Goal: Task Accomplishment & Management: Use online tool/utility

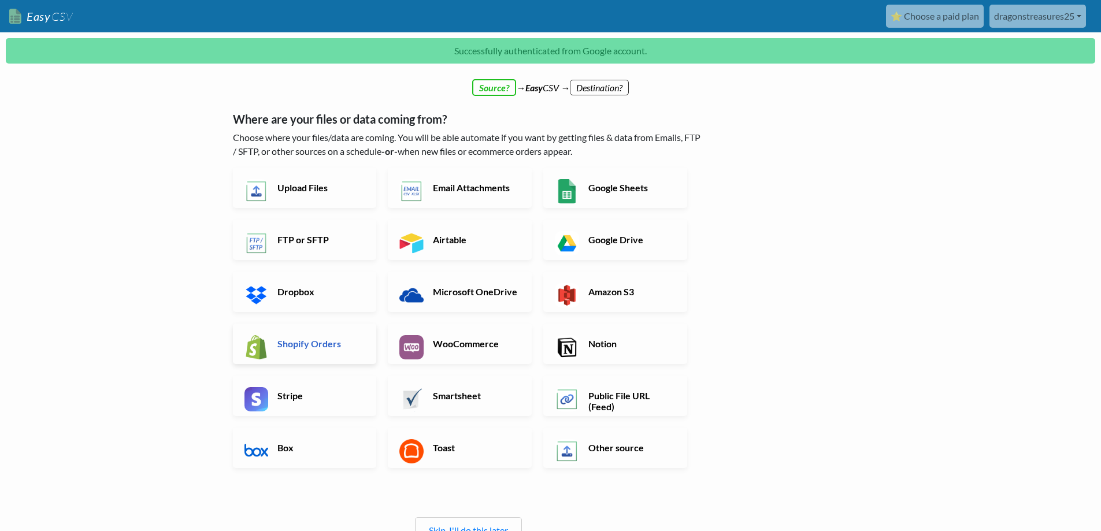
click at [308, 342] on h6 "Shopify Orders" at bounding box center [320, 343] width 91 height 11
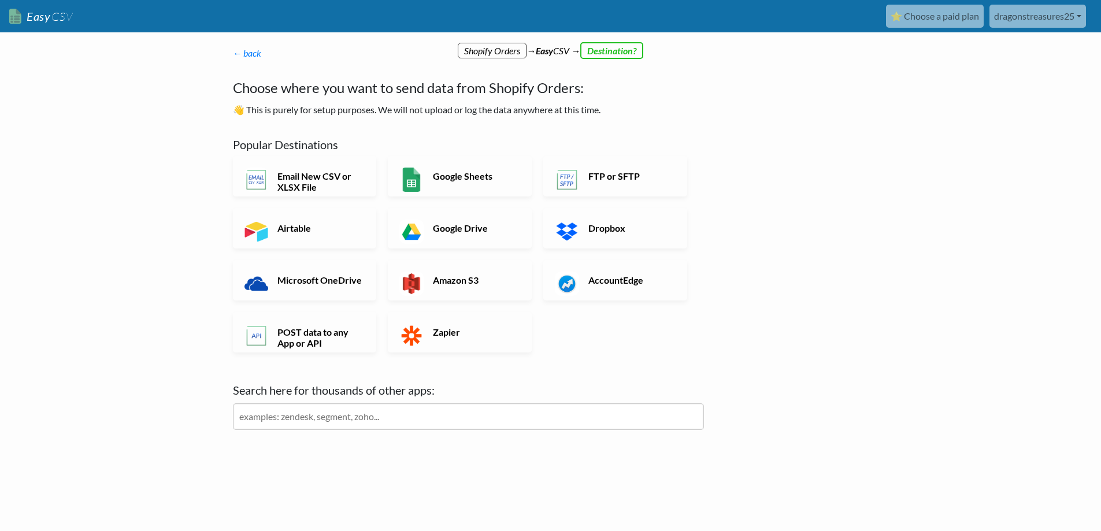
click at [357, 417] on input "text" at bounding box center [468, 416] width 471 height 27
type input "etsy"
click at [250, 457] on img at bounding box center [243, 457] width 21 height 21
click at [272, 458] on h6 "Etsy" at bounding box center [468, 455] width 471 height 16
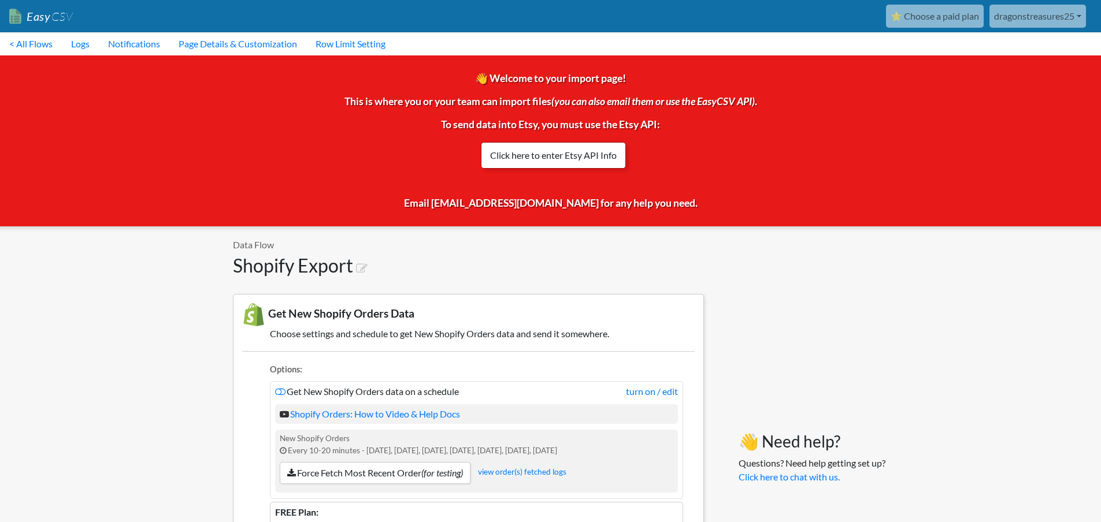
click at [562, 155] on link "Click here to enter Etsy API Info" at bounding box center [553, 155] width 145 height 27
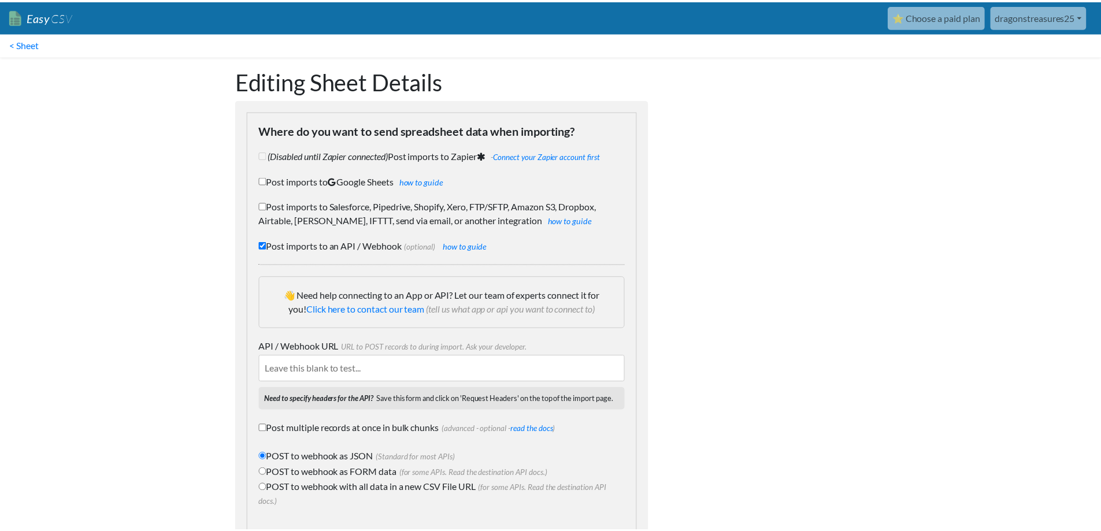
scroll to position [68, 0]
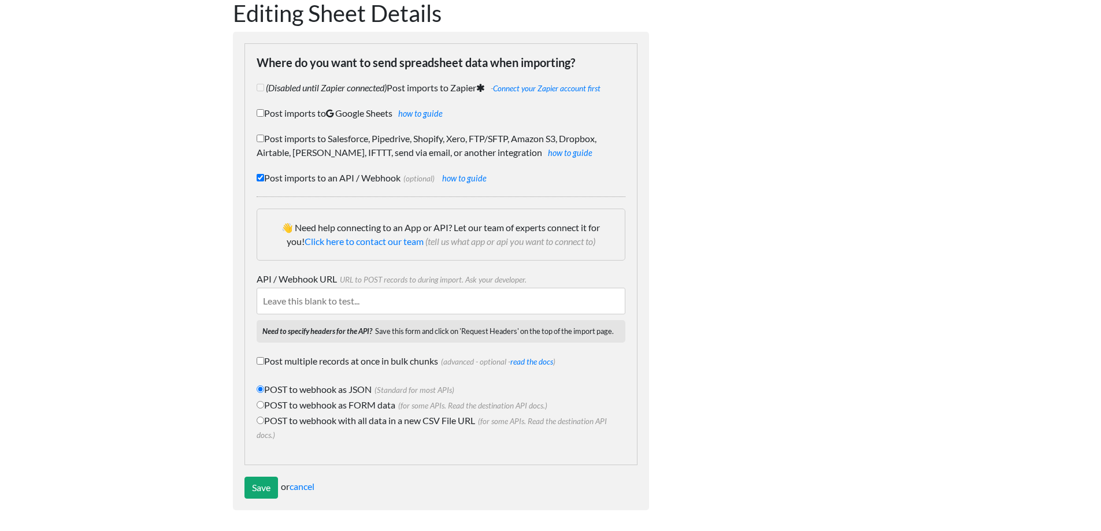
click at [258, 501] on form "Where do you want to send spreadsheet data when importing? (Disabled until Zapi…" at bounding box center [441, 271] width 416 height 479
click at [273, 486] on input "Save" at bounding box center [261, 488] width 34 height 22
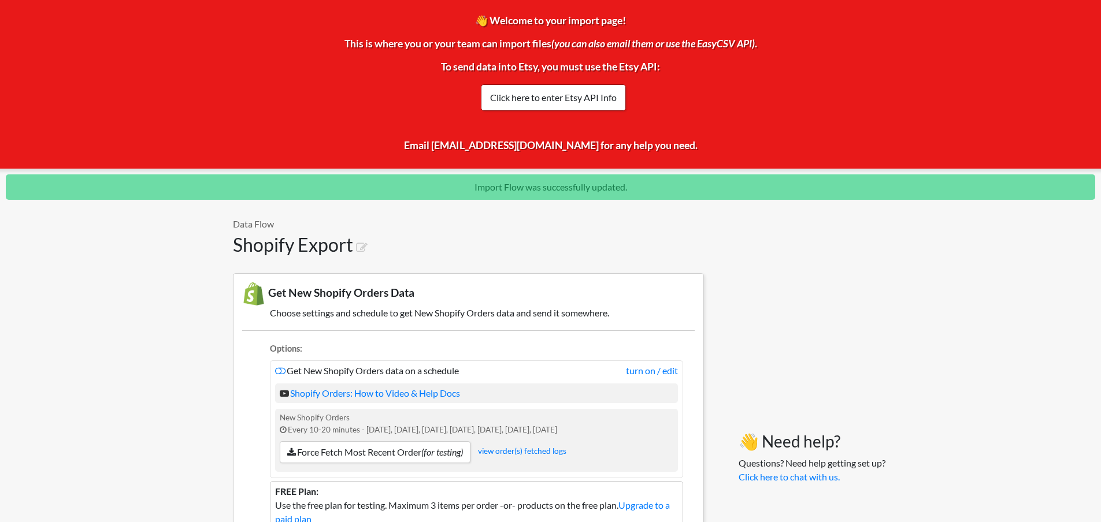
scroll to position [116, 0]
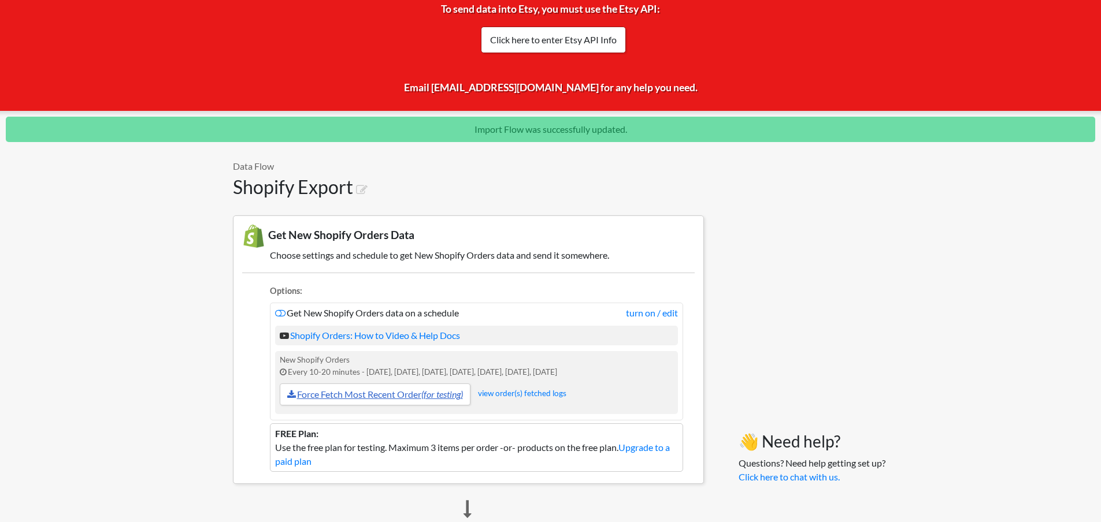
click at [400, 397] on link "Force Fetch Most Recent Order (for testing)" at bounding box center [375, 395] width 191 height 22
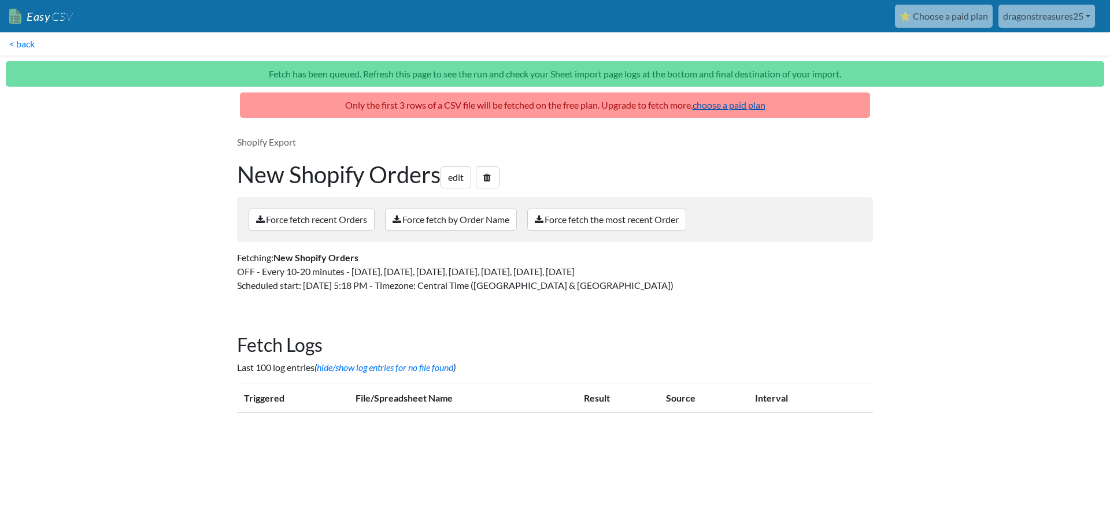
click at [738, 109] on link "choose a paid plan" at bounding box center [728, 104] width 73 height 11
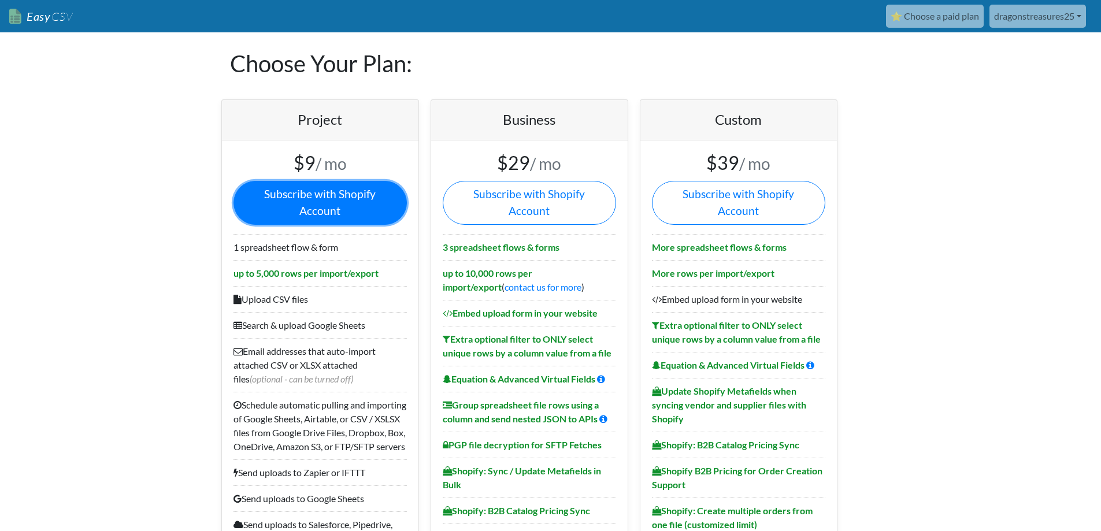
click at [303, 192] on link "Subscribe with Shopify Account" at bounding box center [319, 203] width 173 height 44
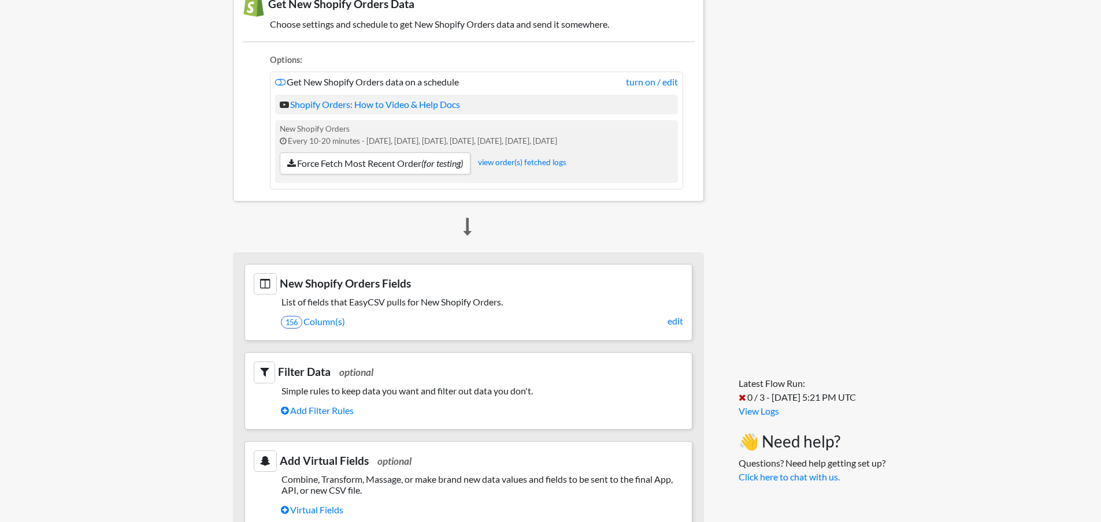
scroll to position [405, 0]
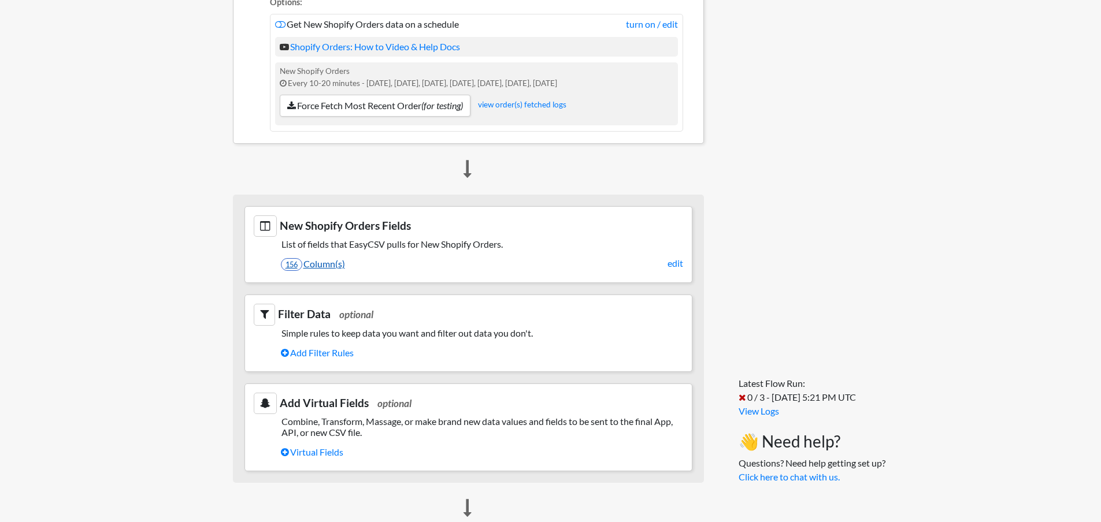
click at [316, 266] on link "156 Column(s)" at bounding box center [482, 264] width 402 height 20
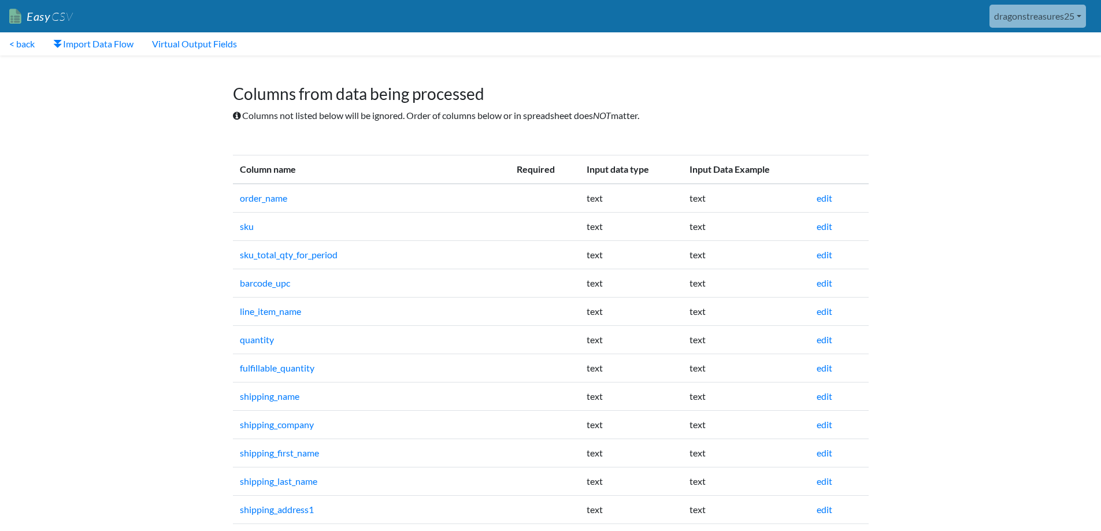
click at [830, 232] on td "edit" at bounding box center [830, 226] width 40 height 28
click at [826, 228] on link "edit" at bounding box center [825, 226] width 16 height 11
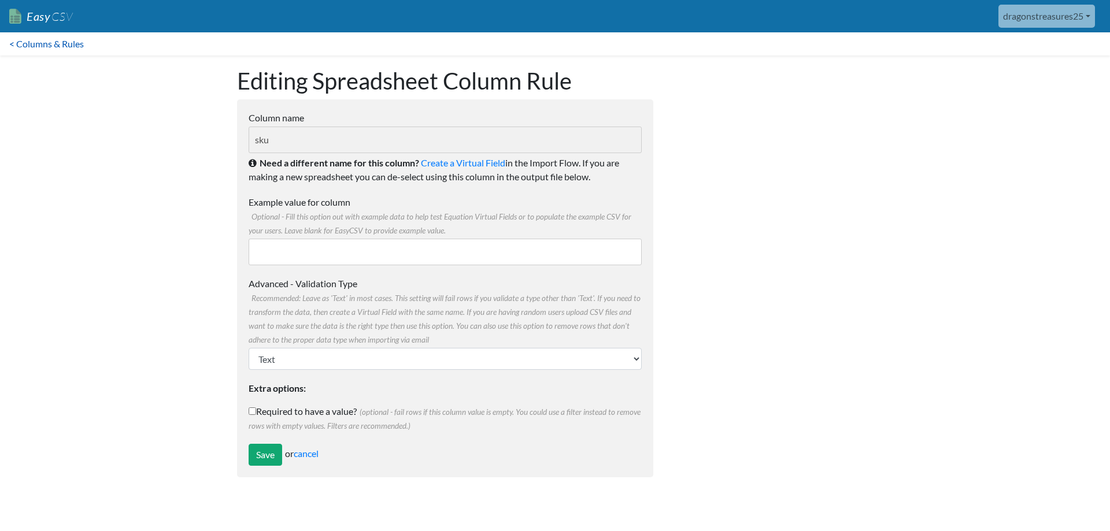
click at [58, 45] on link "< Columns & Rules" at bounding box center [46, 43] width 93 height 23
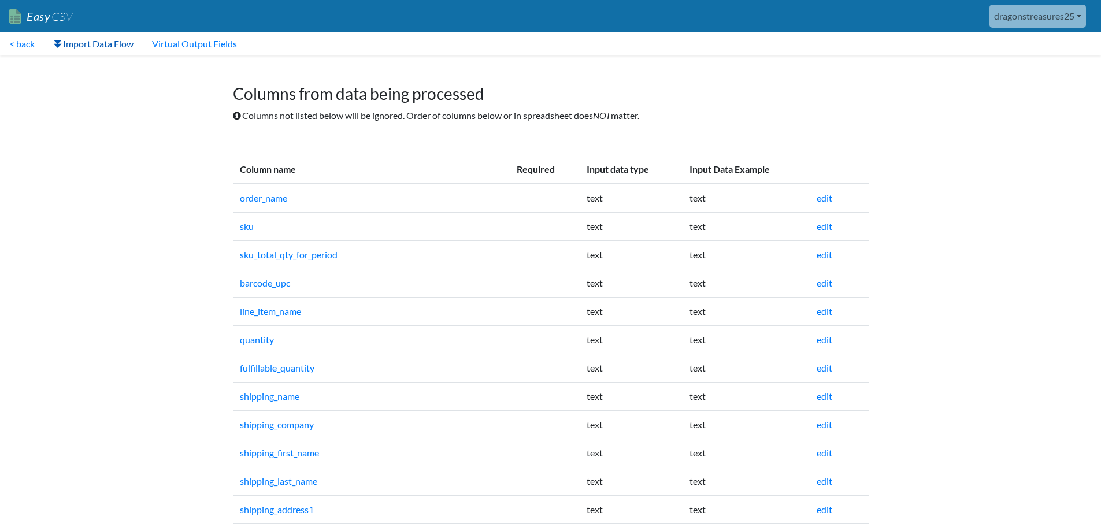
click at [105, 45] on link "Import Data Flow" at bounding box center [93, 43] width 99 height 23
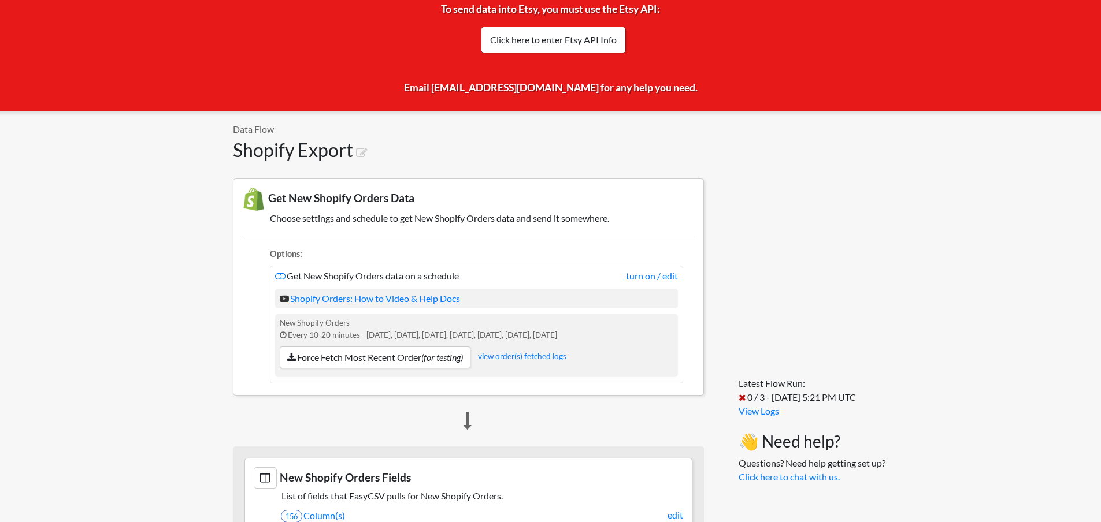
scroll to position [173, 0]
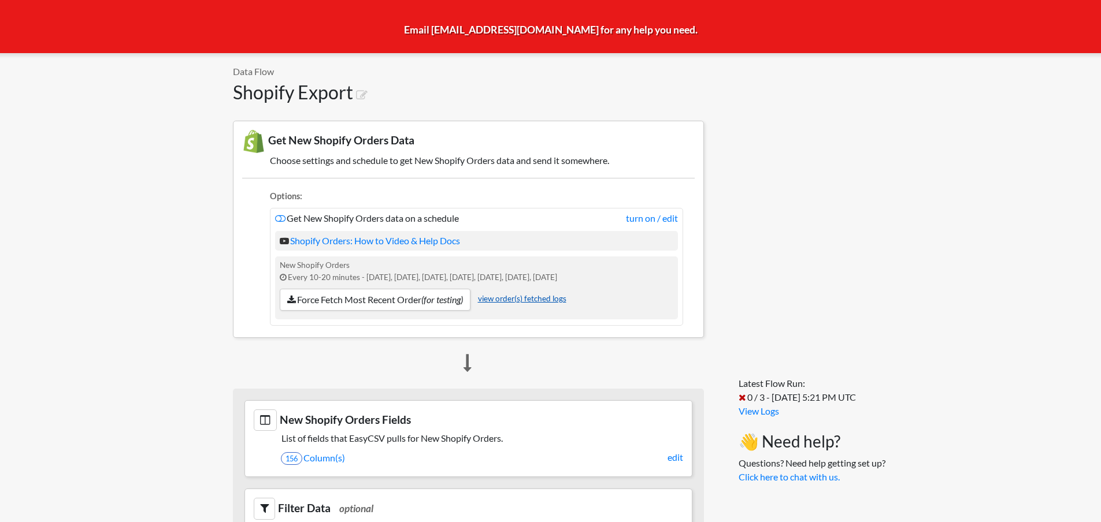
click at [525, 298] on link "view order(s) fetched logs" at bounding box center [522, 298] width 88 height 9
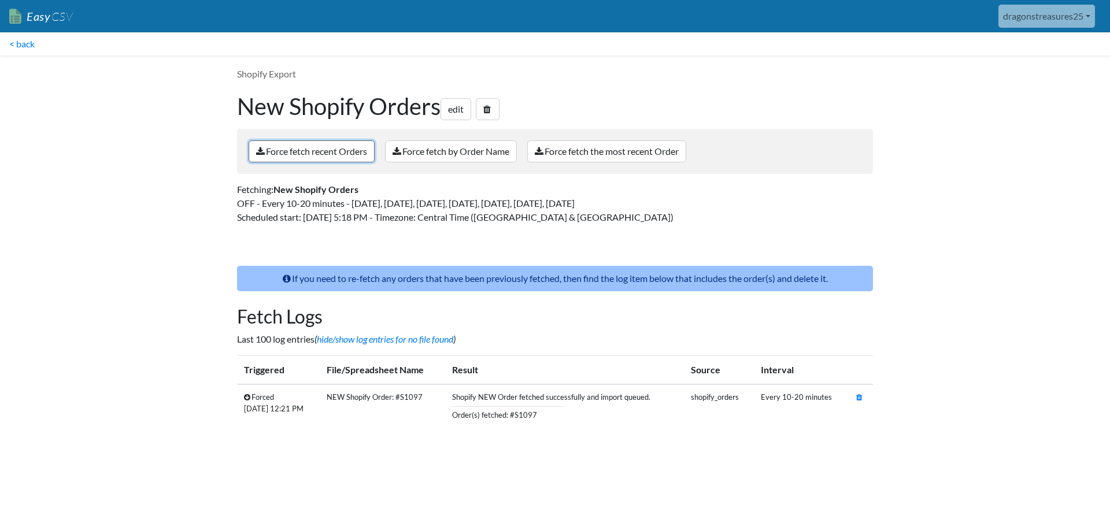
click at [332, 154] on link "Force fetch recent Orders" at bounding box center [312, 151] width 126 height 22
click at [500, 401] on td "Shopify NEW Order fetched successfully and import queued. Order(s) fetched: #S1…" at bounding box center [564, 405] width 239 height 43
click at [21, 48] on link "< back" at bounding box center [22, 43] width 44 height 23
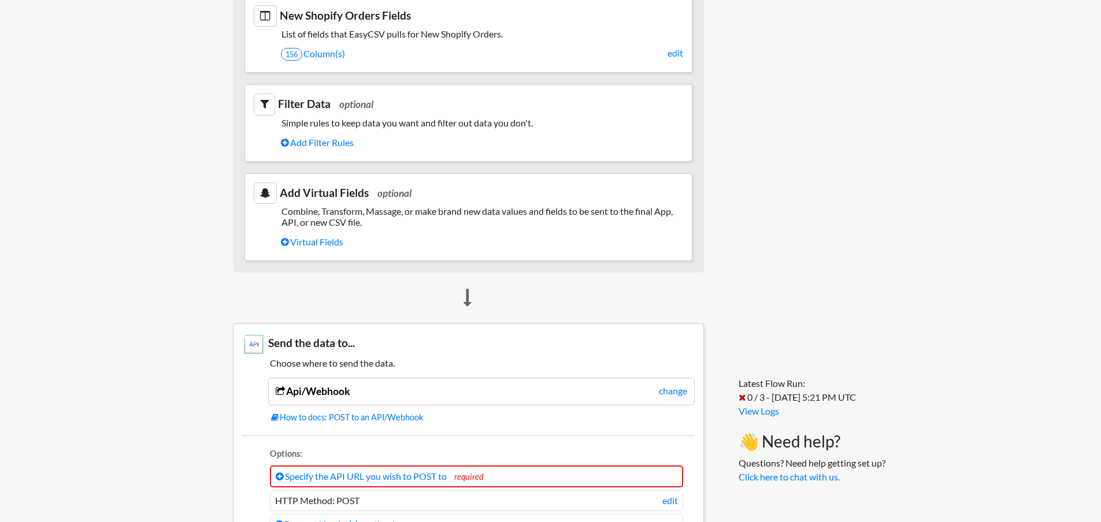
scroll to position [636, 0]
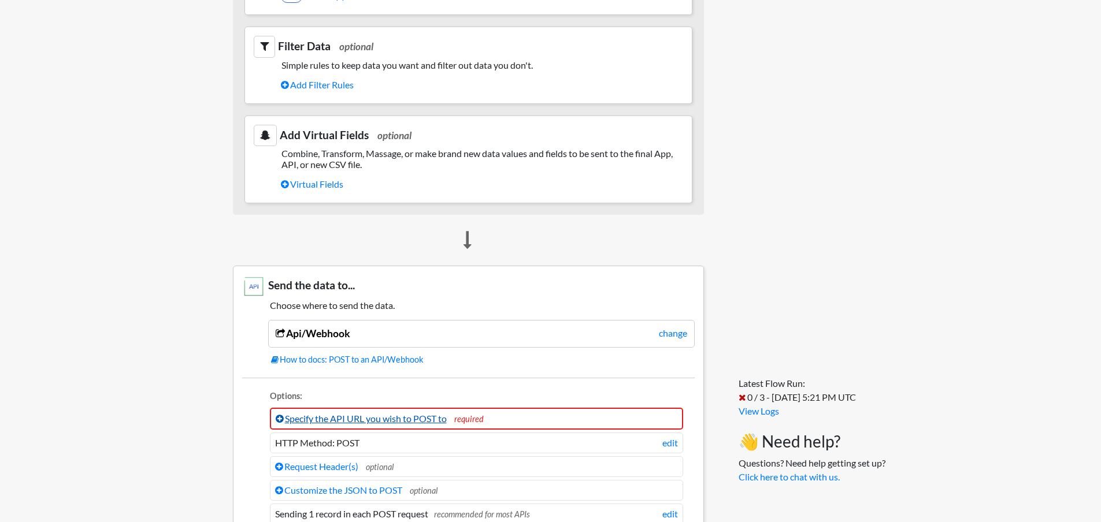
click at [366, 417] on link "Specify the API URL you wish to POST to" at bounding box center [361, 418] width 171 height 11
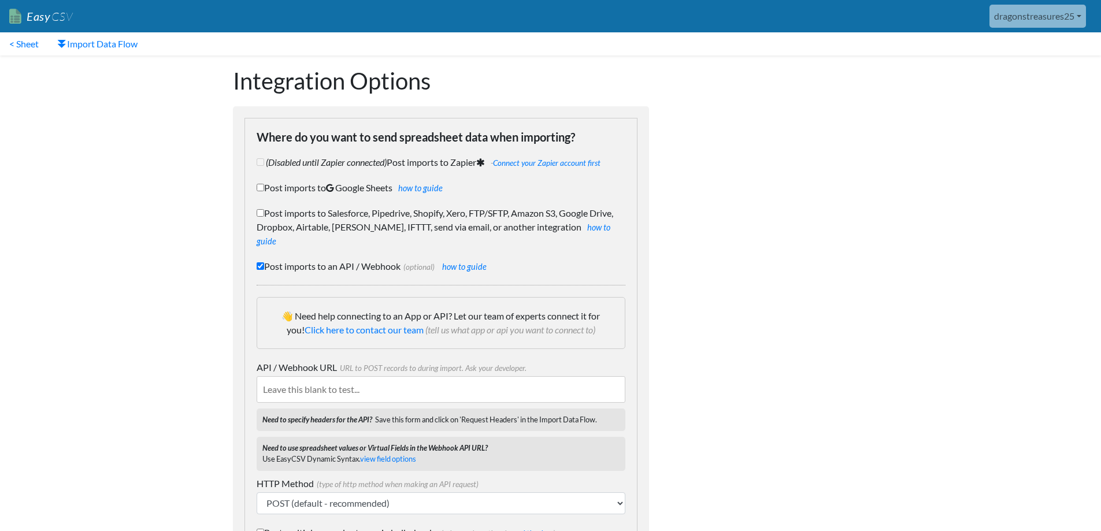
scroll to position [116, 0]
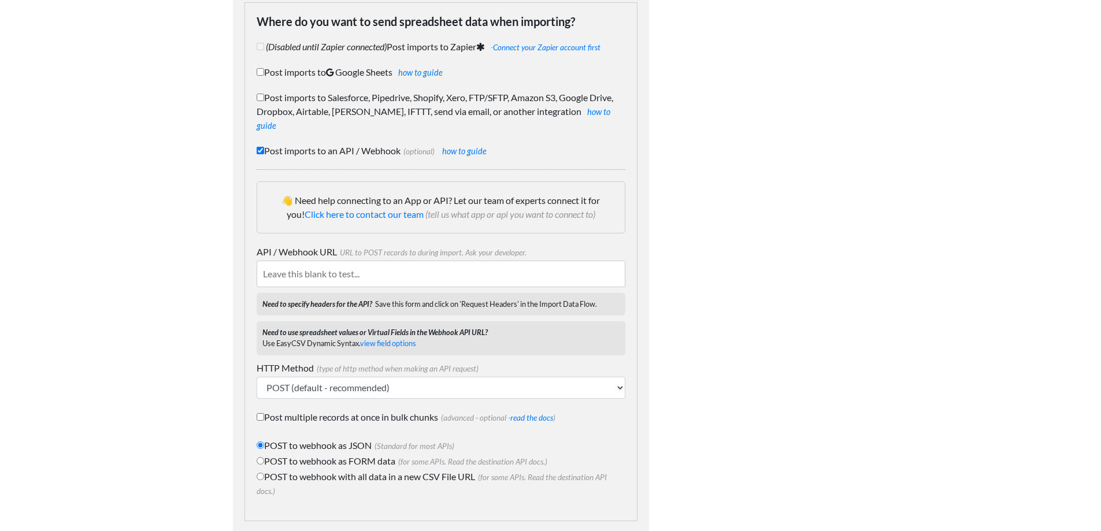
click at [260, 473] on input "POST to webhook with all data in a new CSV File URL (for some APIs. Read the de…" at bounding box center [261, 477] width 8 height 8
radio input "true"
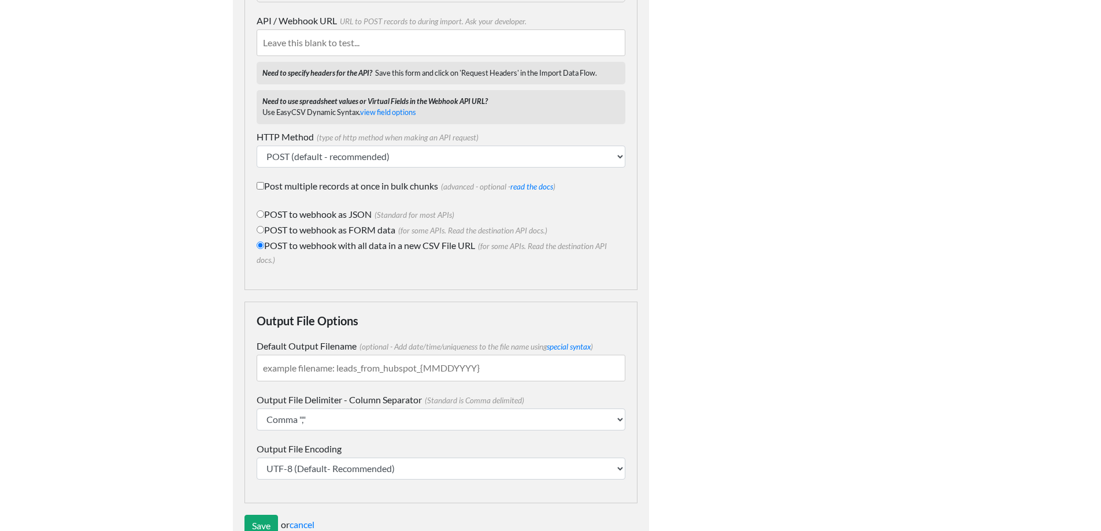
scroll to position [0, 0]
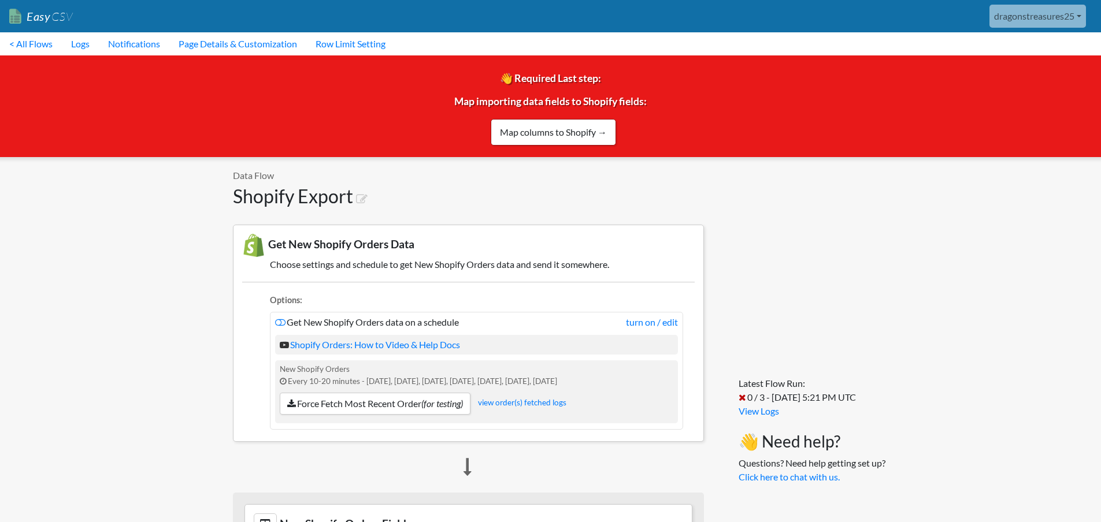
click at [1073, 14] on link "dragonstreasures25" at bounding box center [1037, 16] width 97 height 23
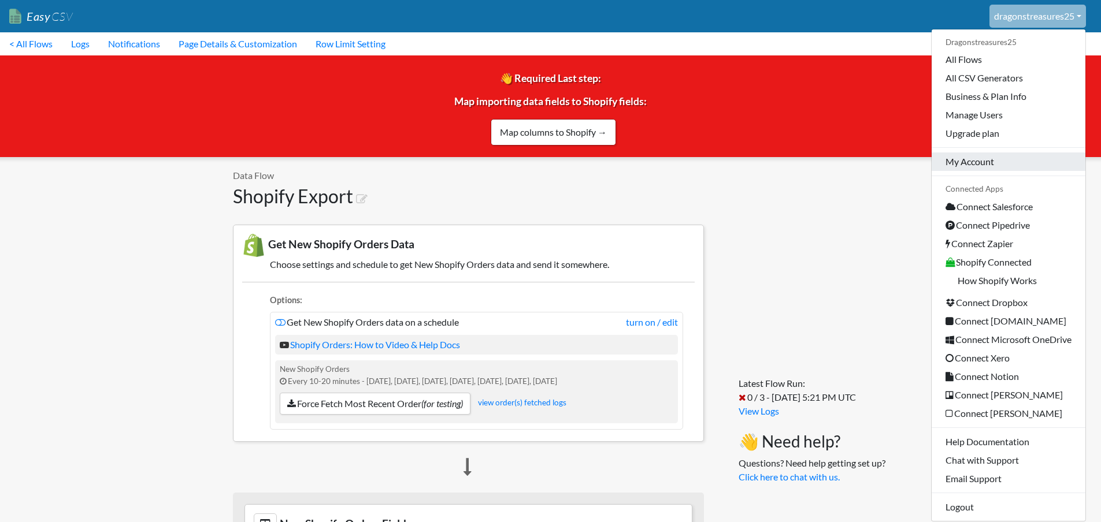
click at [979, 157] on link "My Account" at bounding box center [1009, 162] width 154 height 18
